Goal: Transaction & Acquisition: Purchase product/service

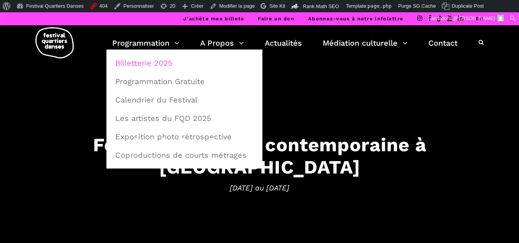
click at [150, 57] on link "Billetterie 2025" at bounding box center [185, 63] width 148 height 18
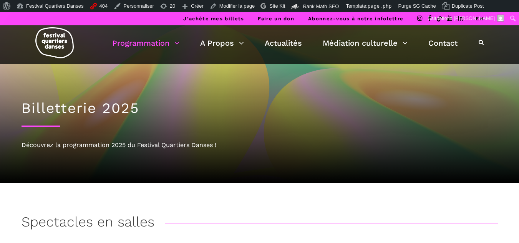
scroll to position [192, 0]
